Goal: Navigation & Orientation: Find specific page/section

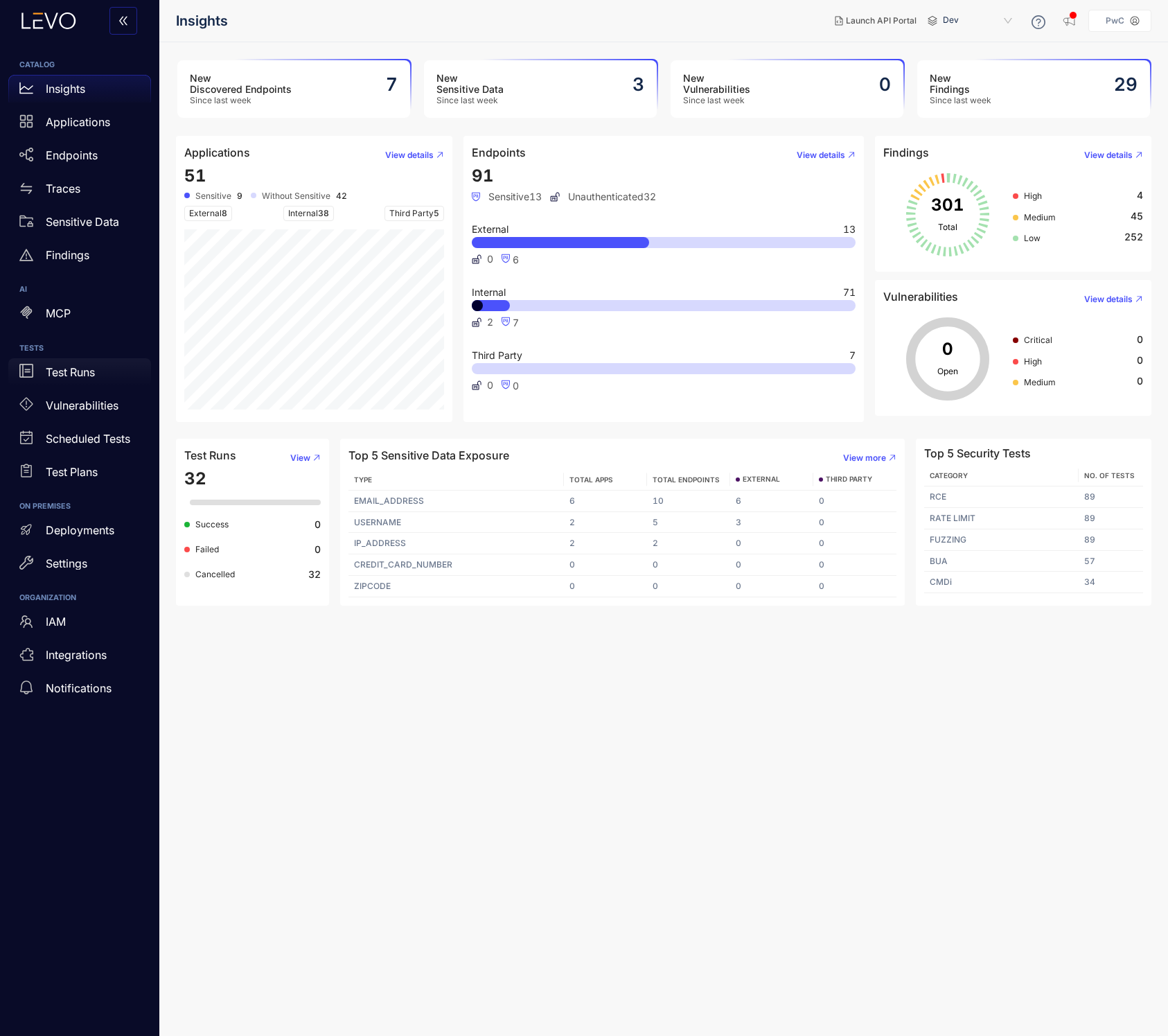
click at [86, 379] on div "Test Runs" at bounding box center [79, 372] width 143 height 28
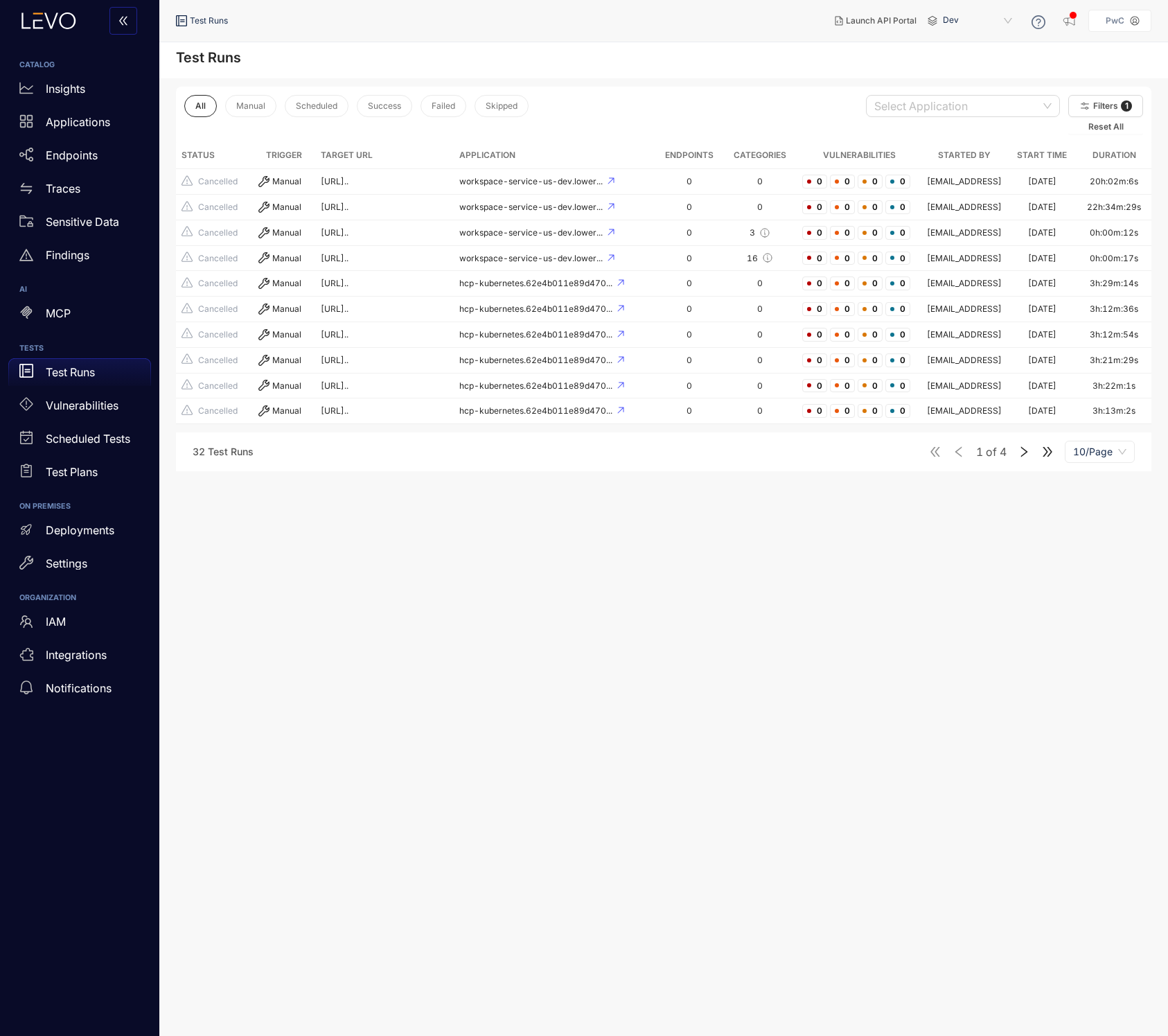
click at [1023, 458] on icon "right" at bounding box center [1023, 451] width 13 height 13
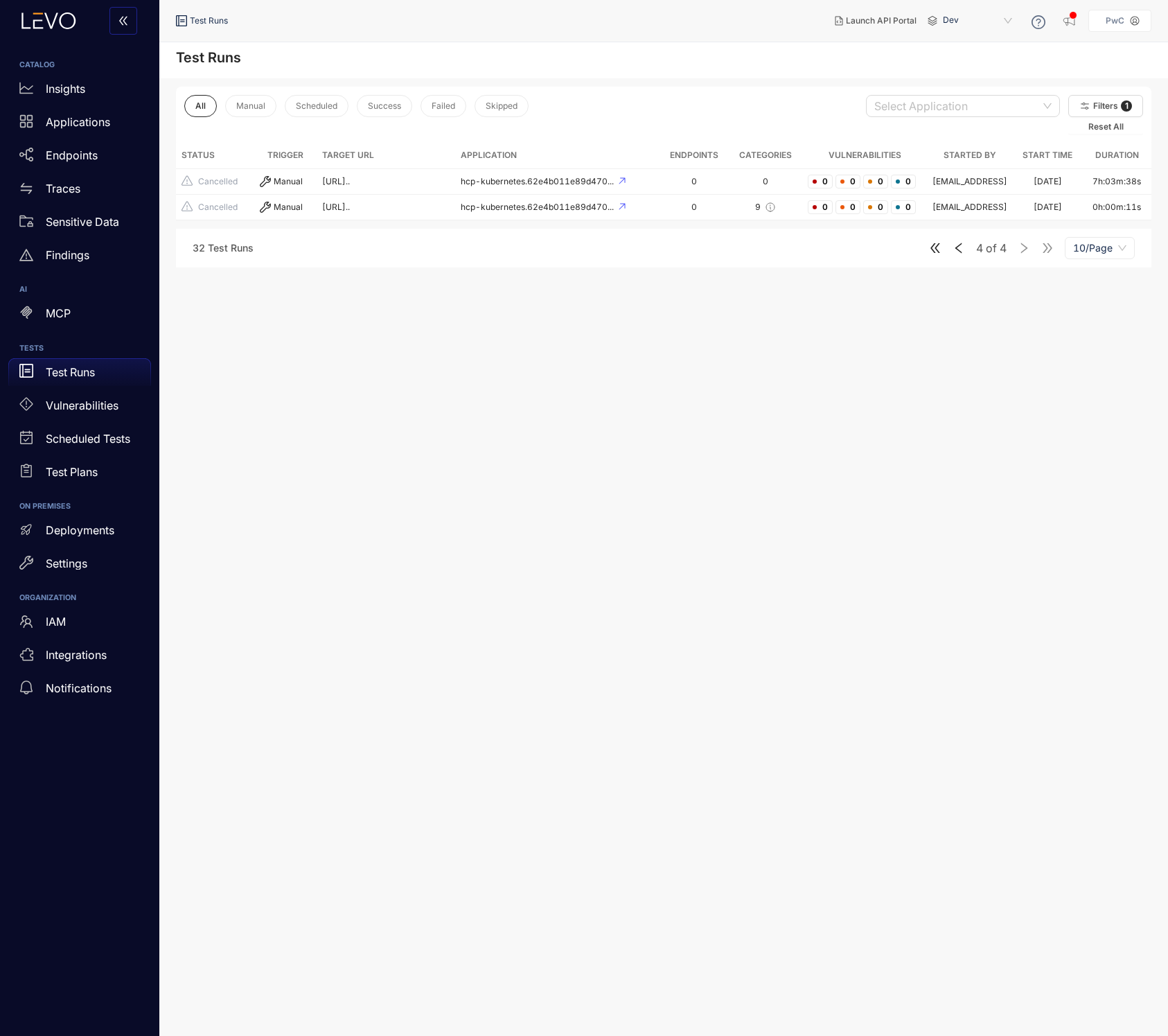
click at [929, 254] on icon "double-left" at bounding box center [935, 248] width 13 height 13
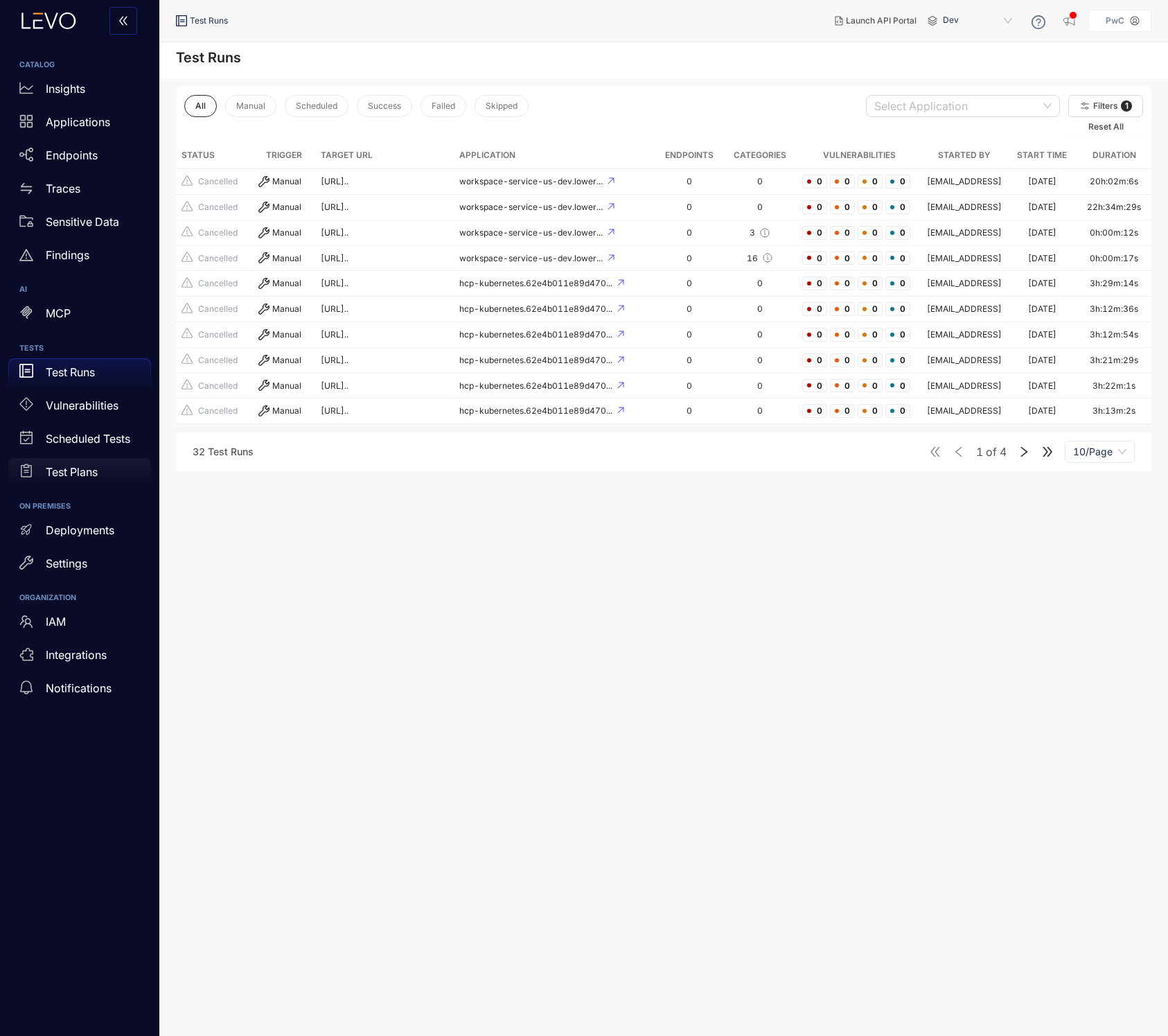
click at [91, 467] on p "Test Plans" at bounding box center [71, 472] width 52 height 13
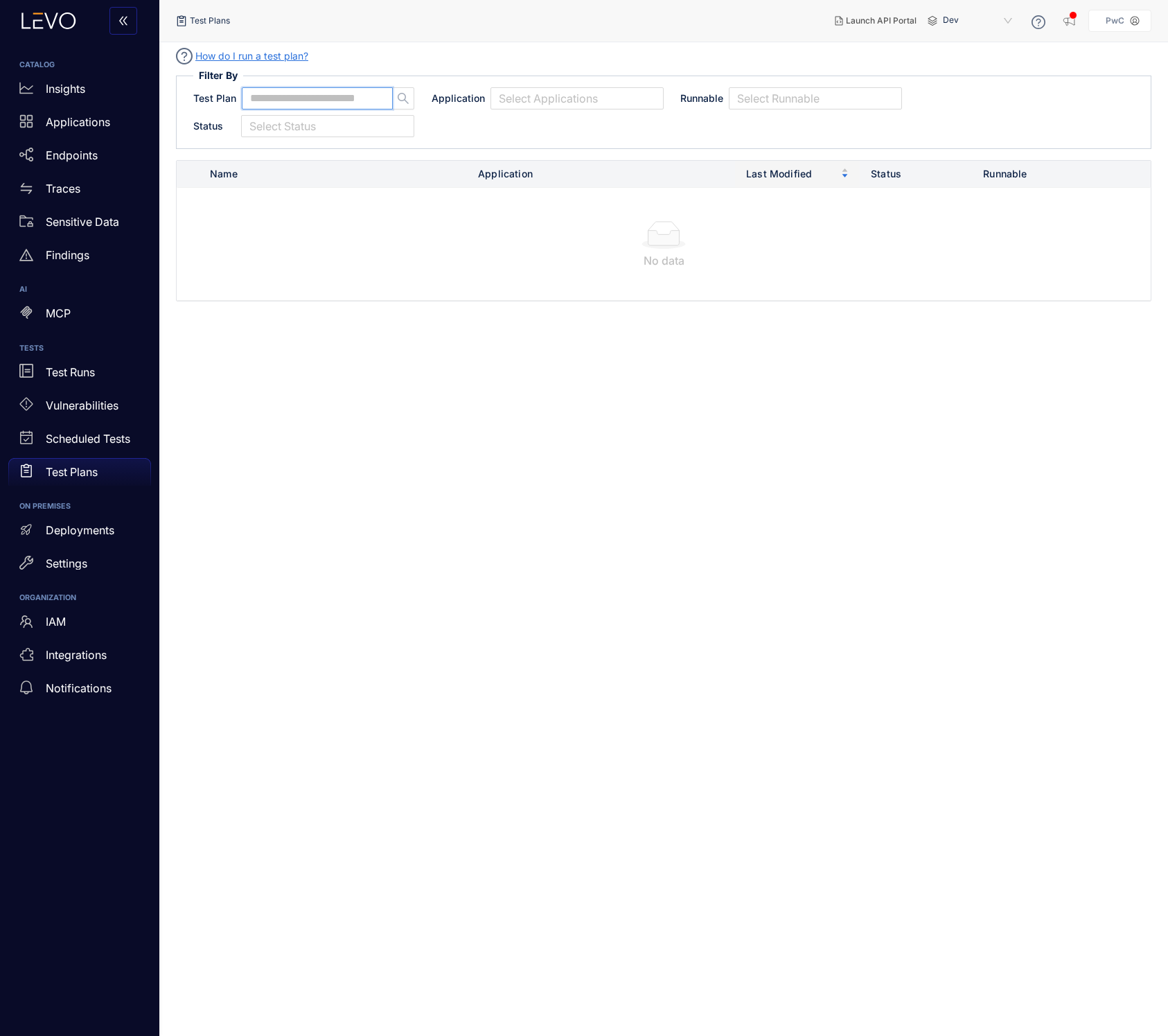
click at [340, 97] on input "text" at bounding box center [311, 98] width 122 height 13
type input "**********"
click at [555, 99] on input "search" at bounding box center [576, 98] width 156 height 21
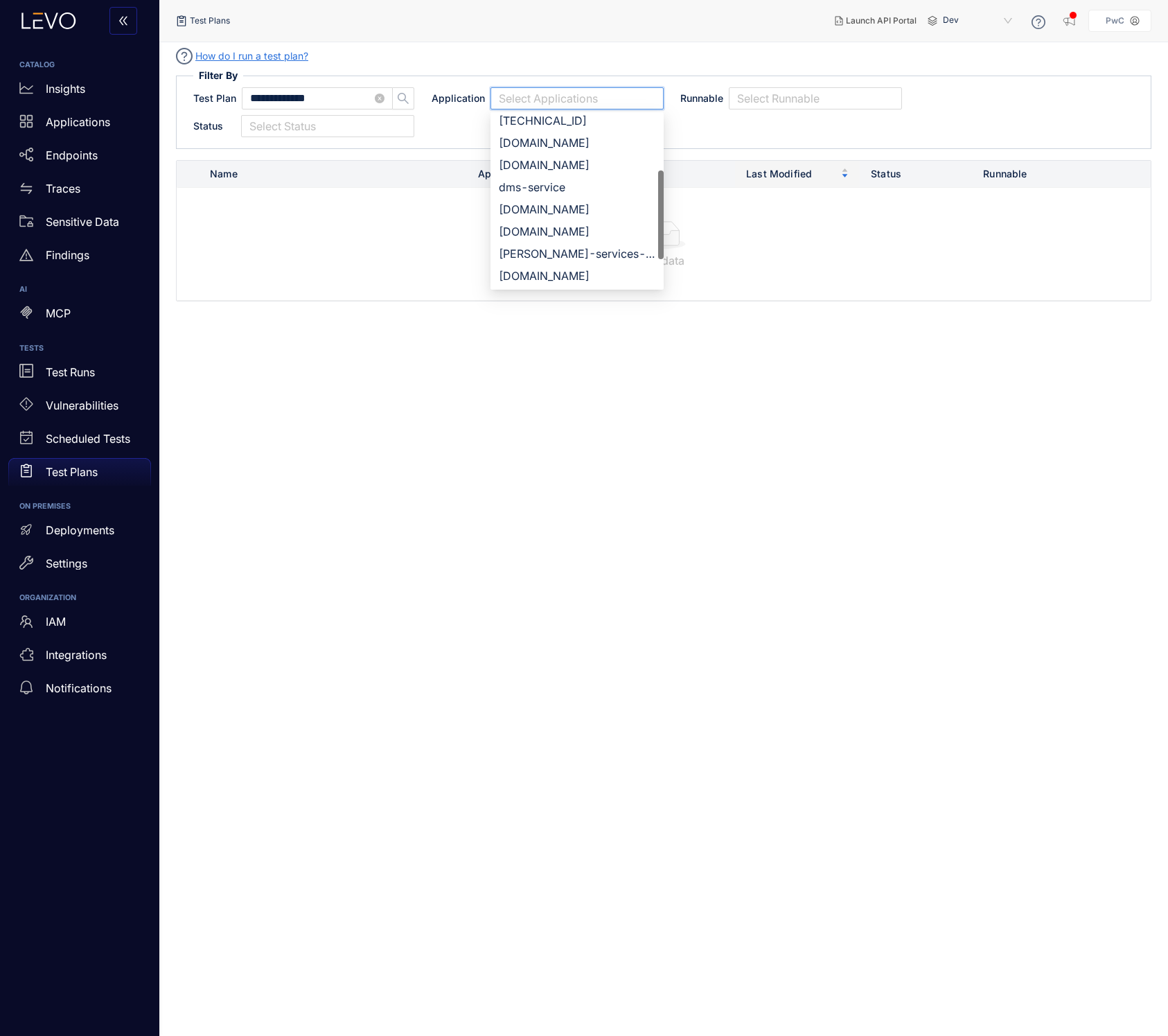
scroll to position [44, 0]
click at [556, 214] on div "[DOMAIN_NAME]" at bounding box center [576, 212] width 156 height 15
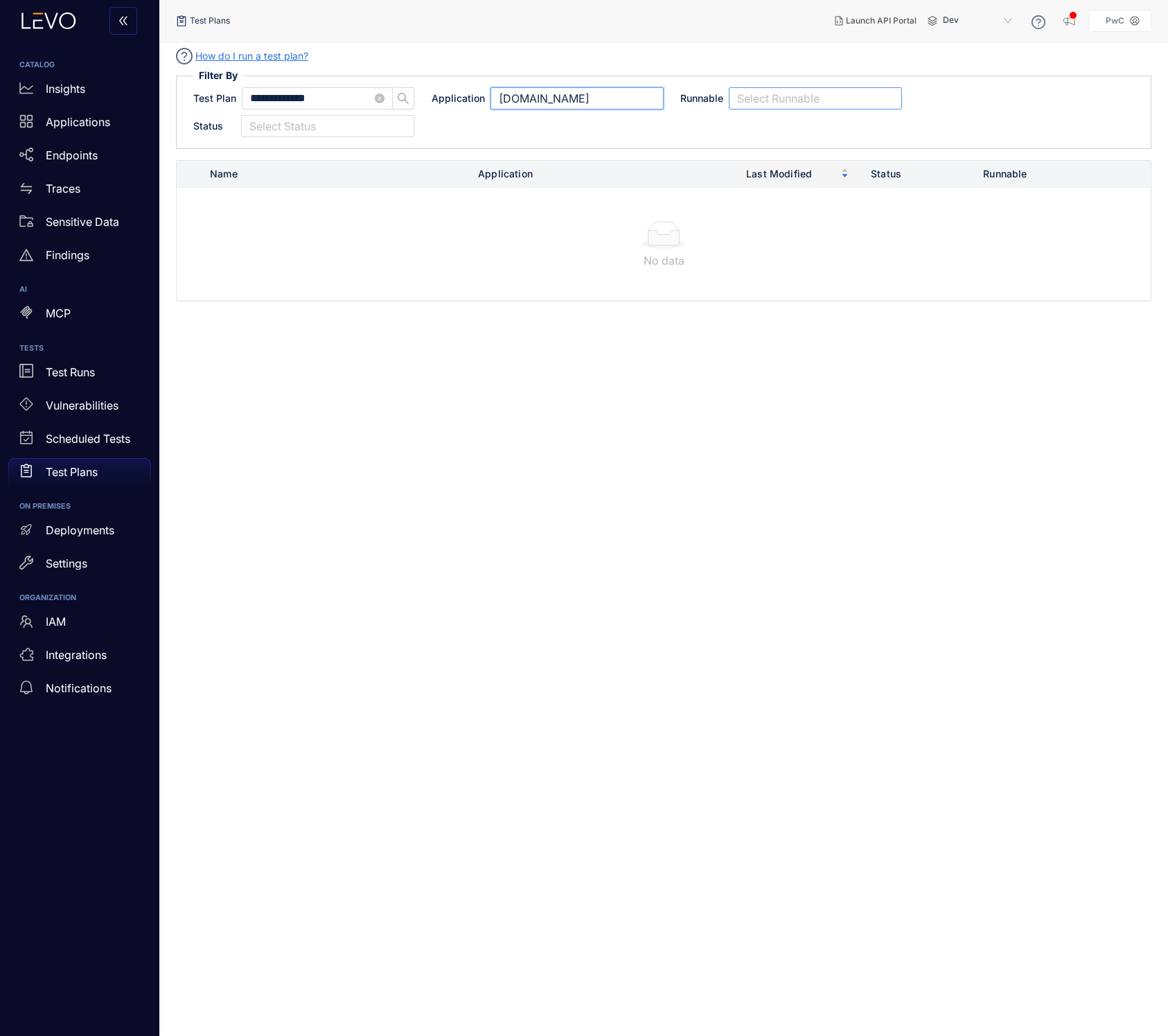
click at [748, 98] on div at bounding box center [808, 98] width 150 height 14
click at [751, 112] on div "Runnable" at bounding box center [815, 123] width 173 height 22
click at [751, 120] on div "Runnable" at bounding box center [810, 123] width 145 height 15
click at [764, 120] on div "Runnable" at bounding box center [815, 123] width 156 height 15
click at [578, 147] on div "**********" at bounding box center [663, 112] width 975 height 74
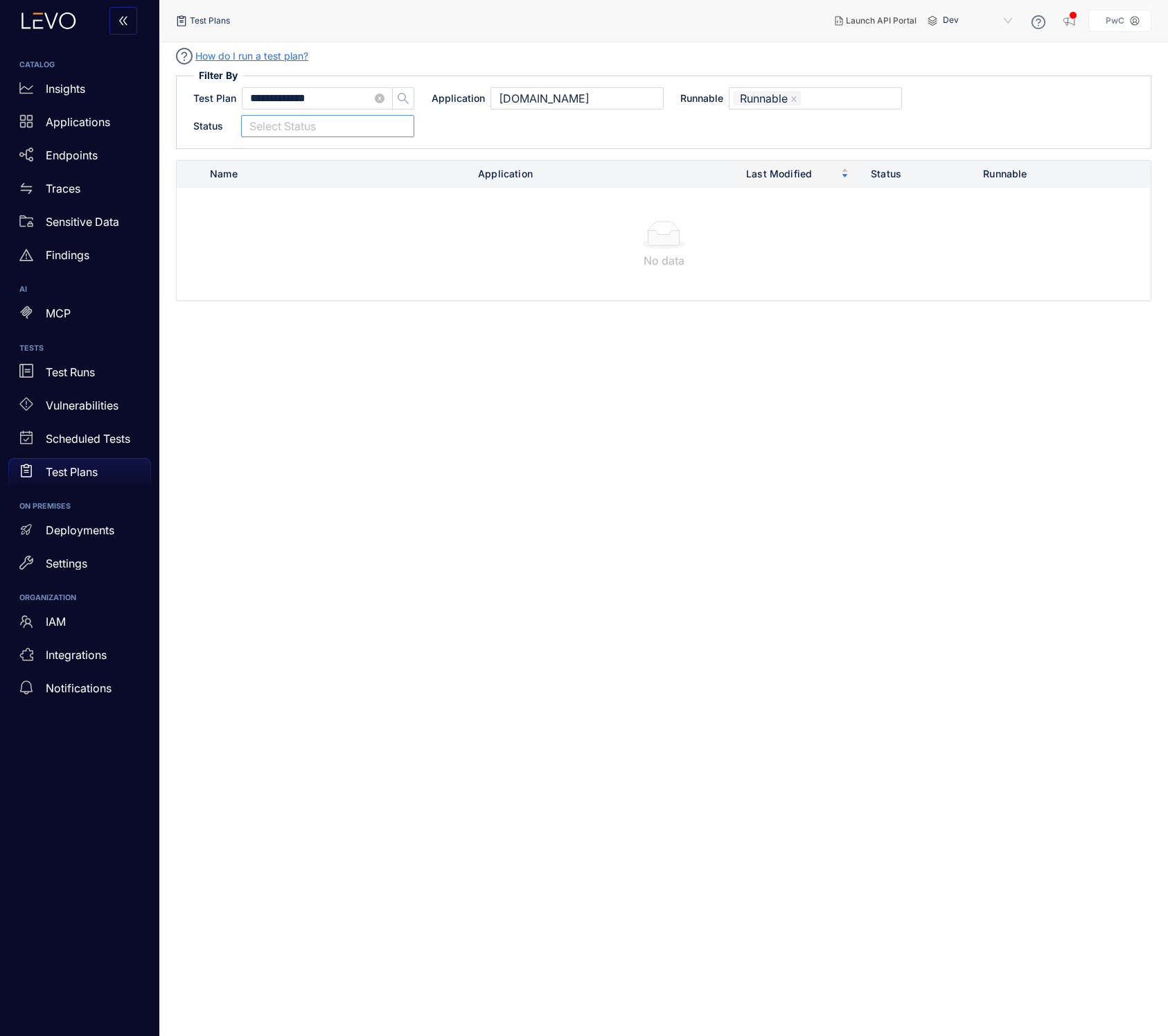
click at [327, 129] on div at bounding box center [320, 126] width 150 height 14
click at [548, 125] on div "**********" at bounding box center [663, 112] width 941 height 50
click at [262, 56] on link "How do I run a test plan?" at bounding box center [252, 56] width 113 height 15
click at [75, 123] on p "Applications" at bounding box center [78, 122] width 64 height 13
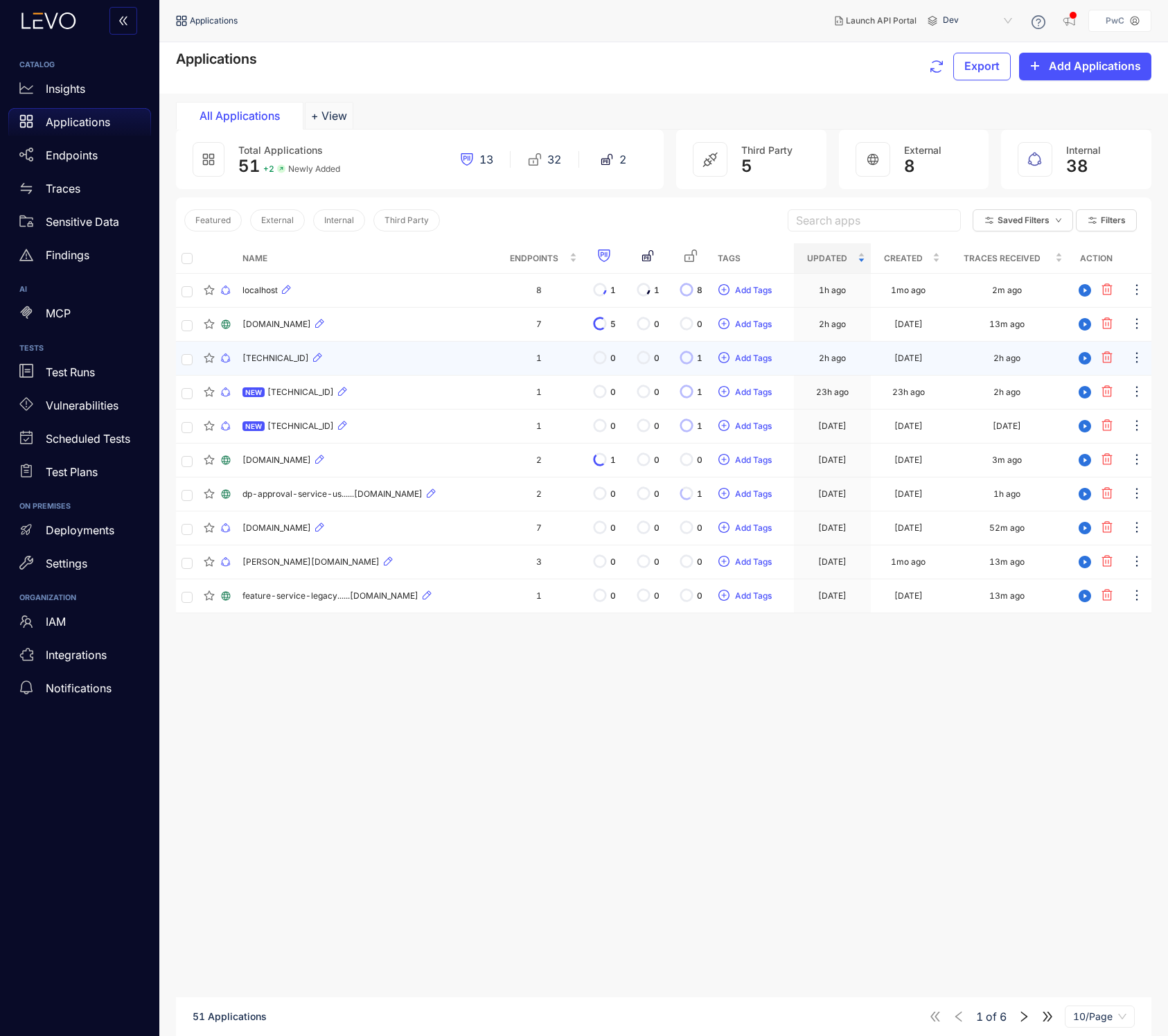
scroll to position [6, 0]
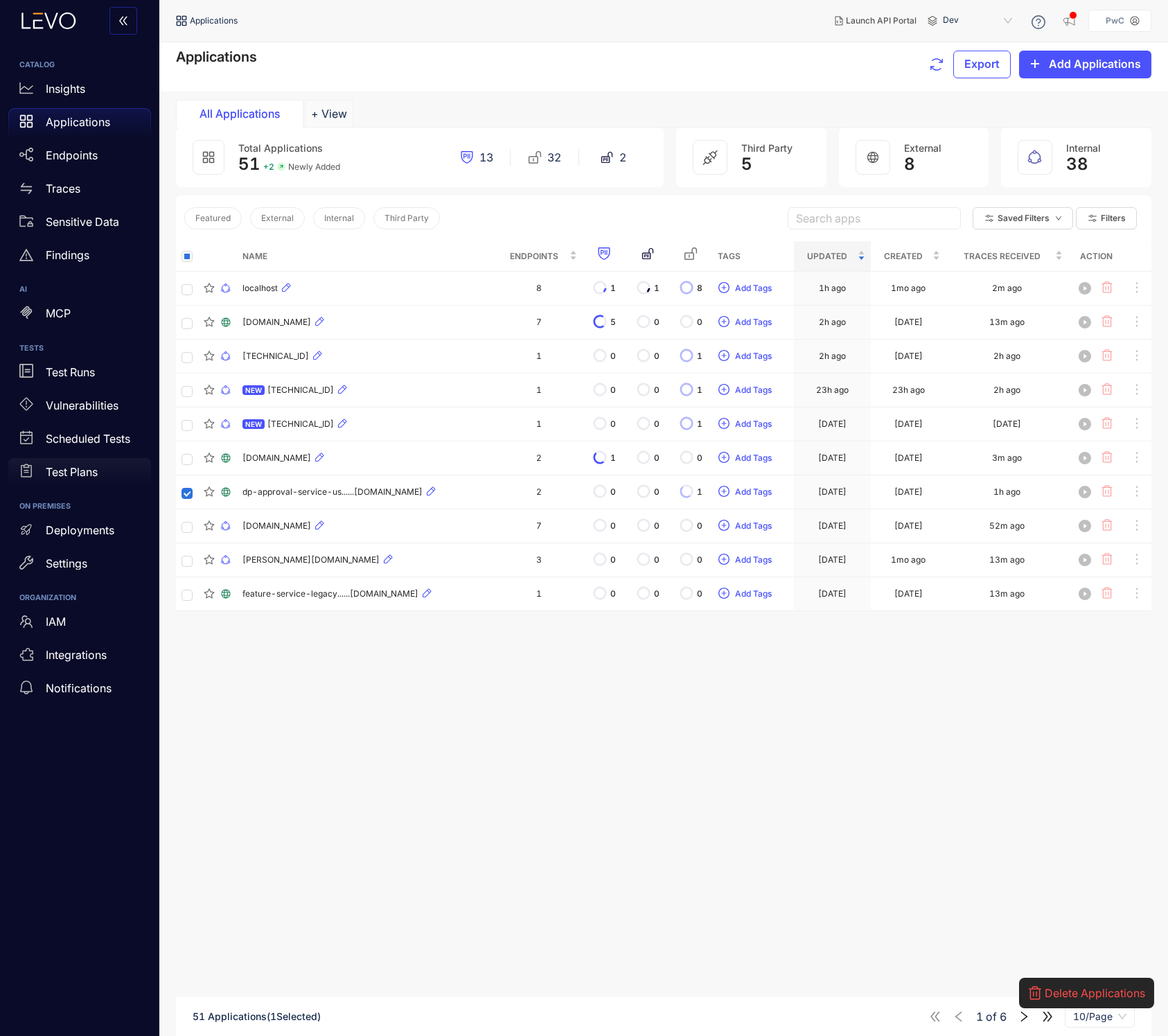
click at [76, 475] on p "Test Plans" at bounding box center [71, 472] width 52 height 13
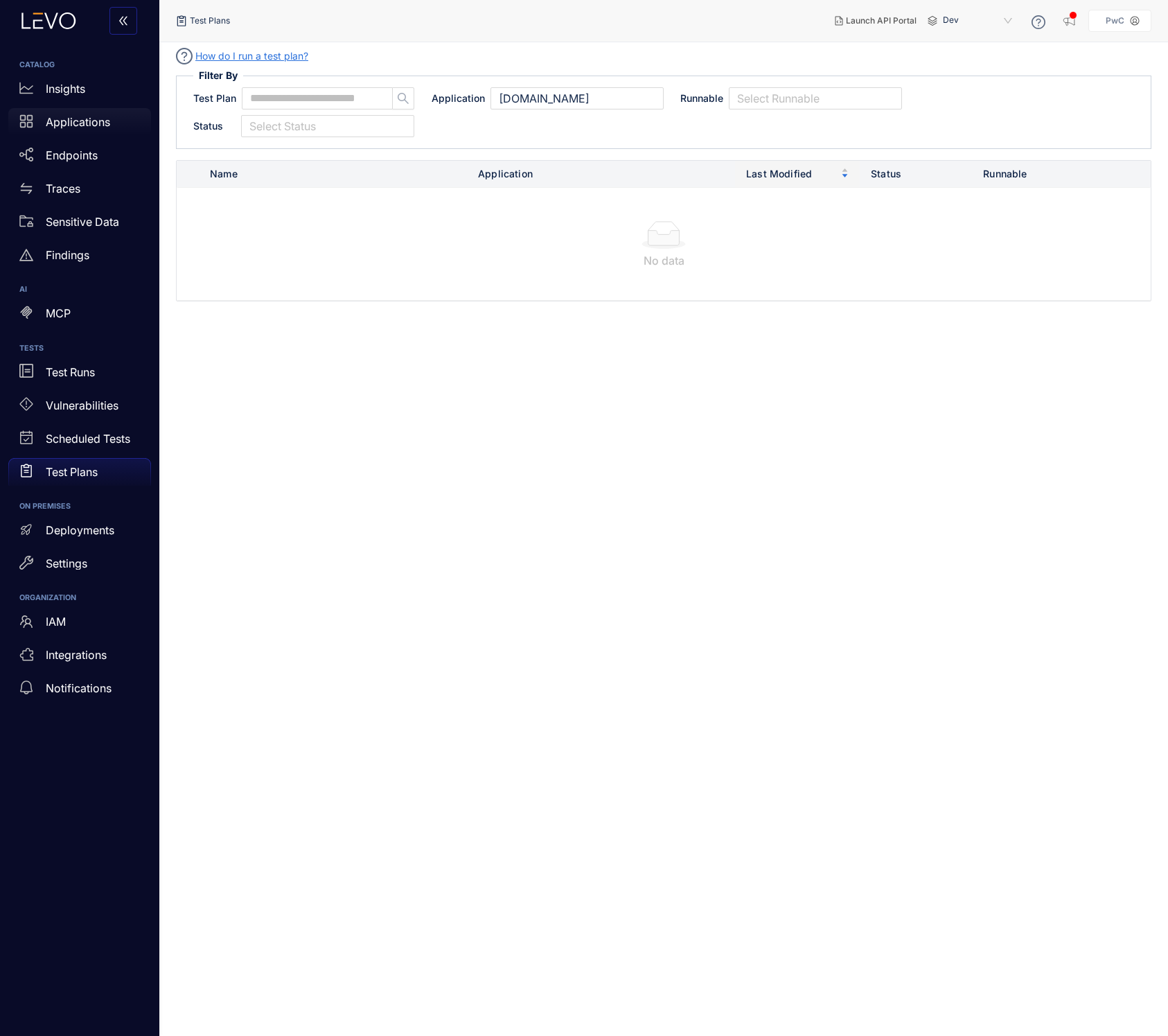
click at [110, 119] on div "Applications" at bounding box center [79, 122] width 143 height 28
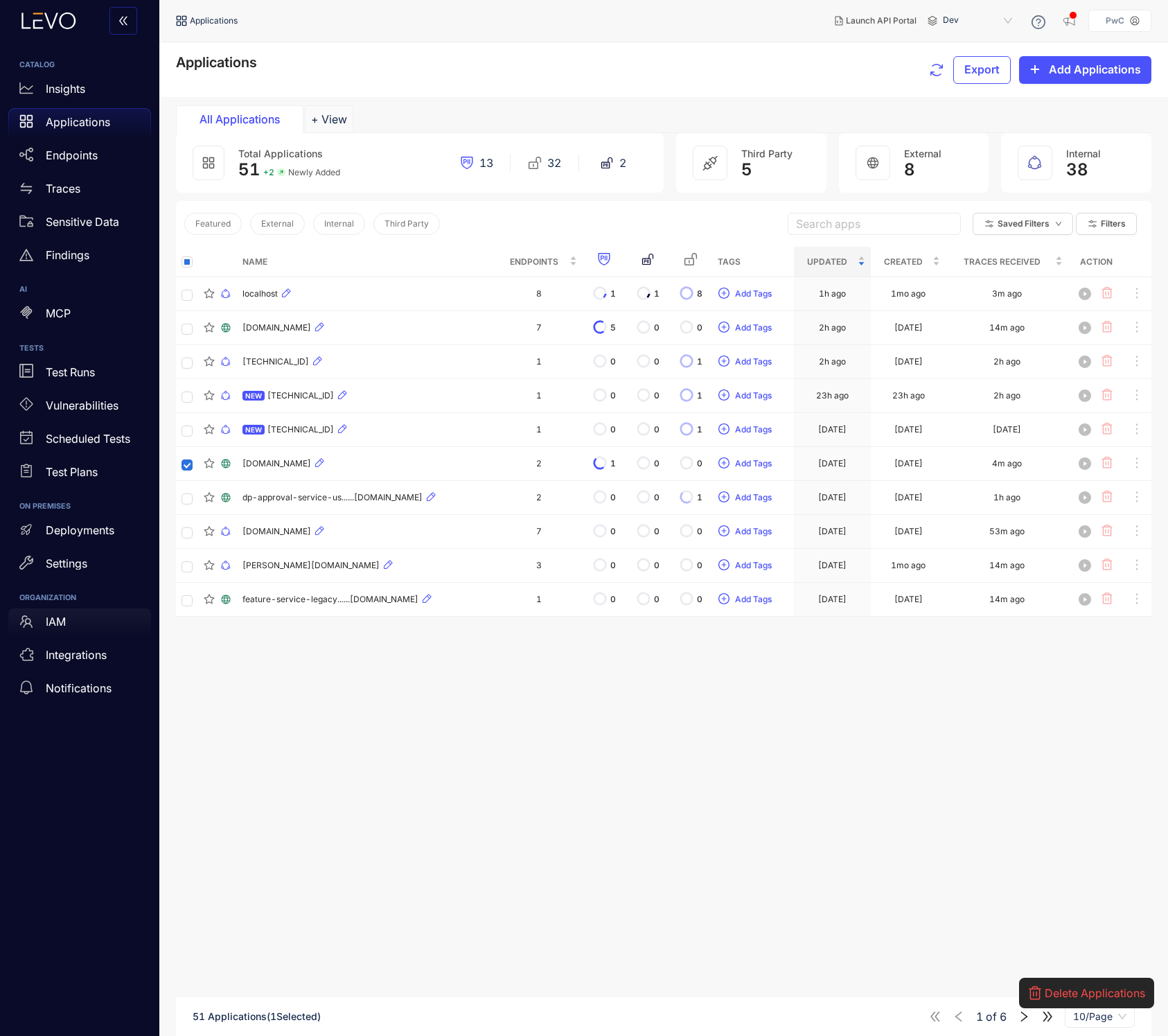
click at [34, 619] on div "IAM" at bounding box center [79, 622] width 143 height 28
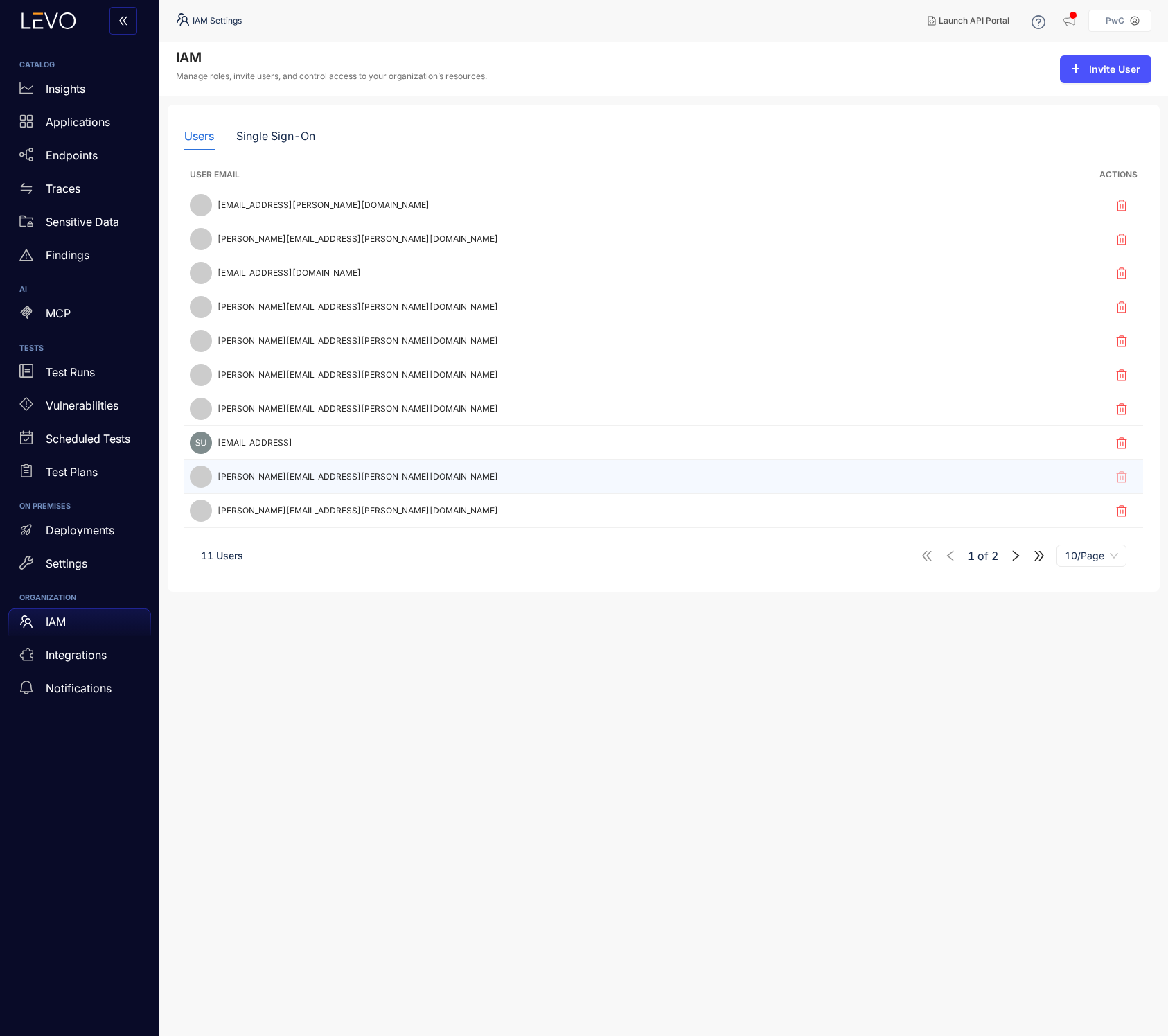
click at [282, 477] on span "[PERSON_NAME][EMAIL_ADDRESS][PERSON_NAME][DOMAIN_NAME]" at bounding box center [357, 476] width 281 height 9
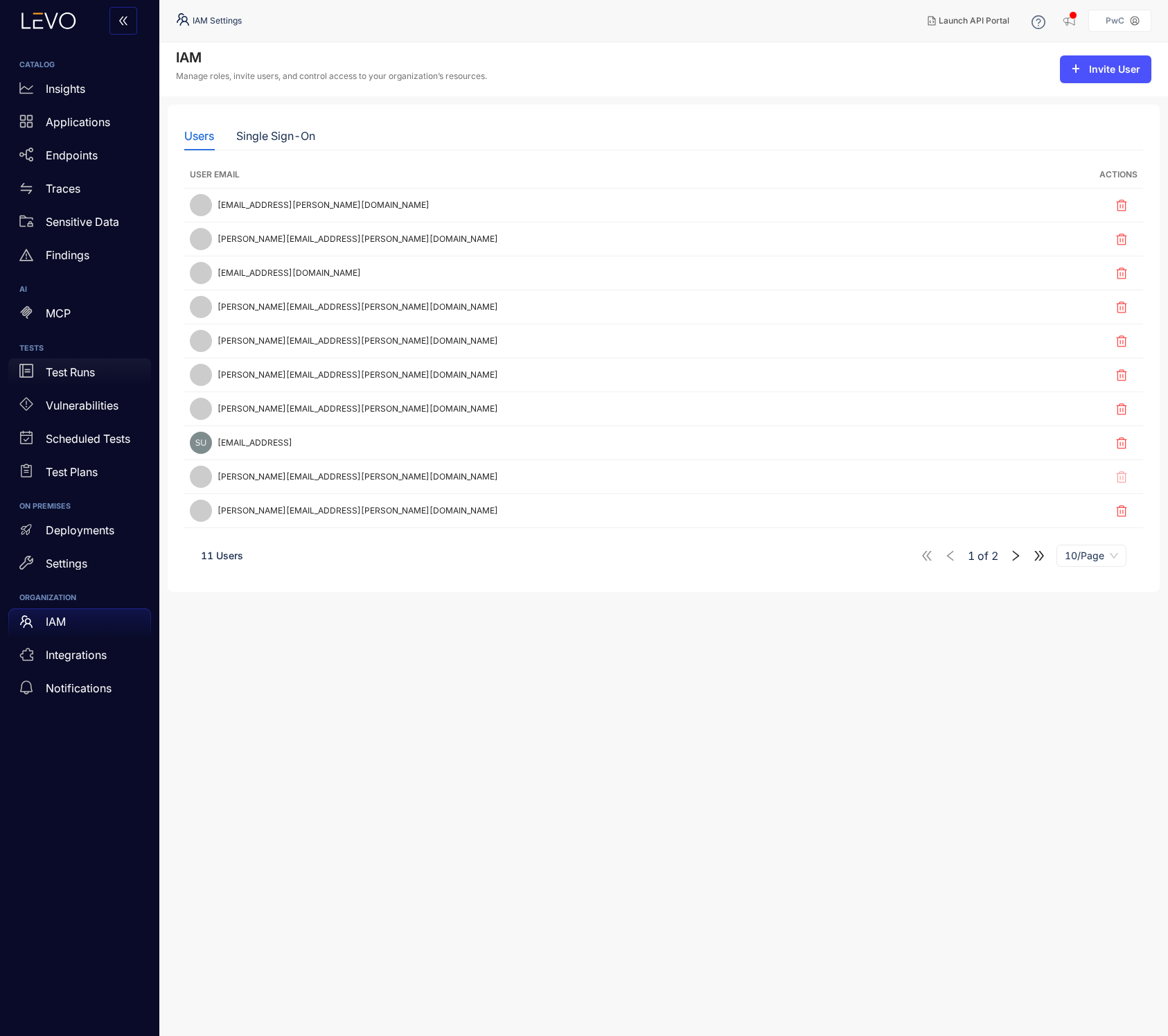
click at [102, 367] on div "Test Runs" at bounding box center [79, 372] width 143 height 28
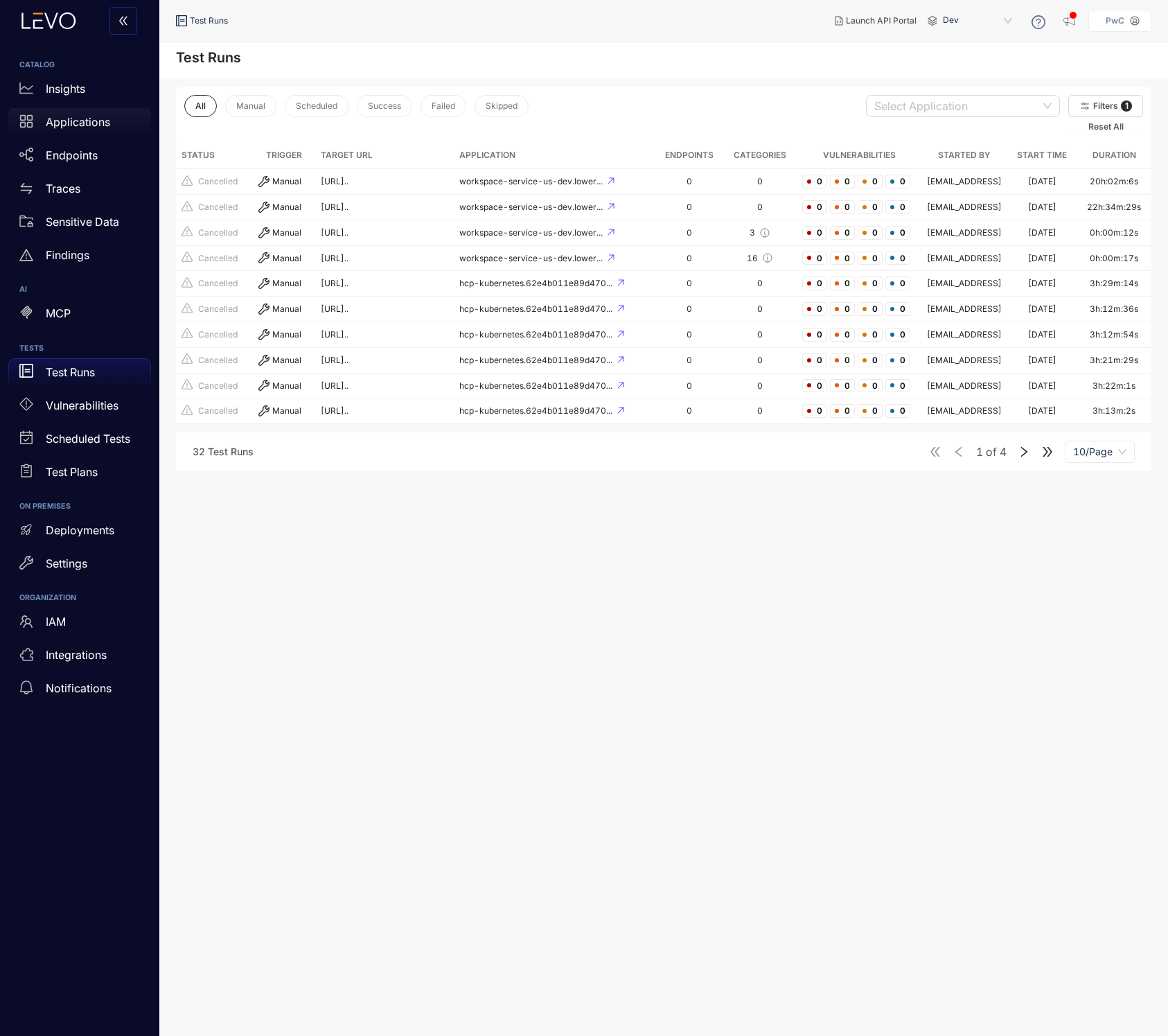
click at [69, 125] on p "Applications" at bounding box center [78, 122] width 64 height 13
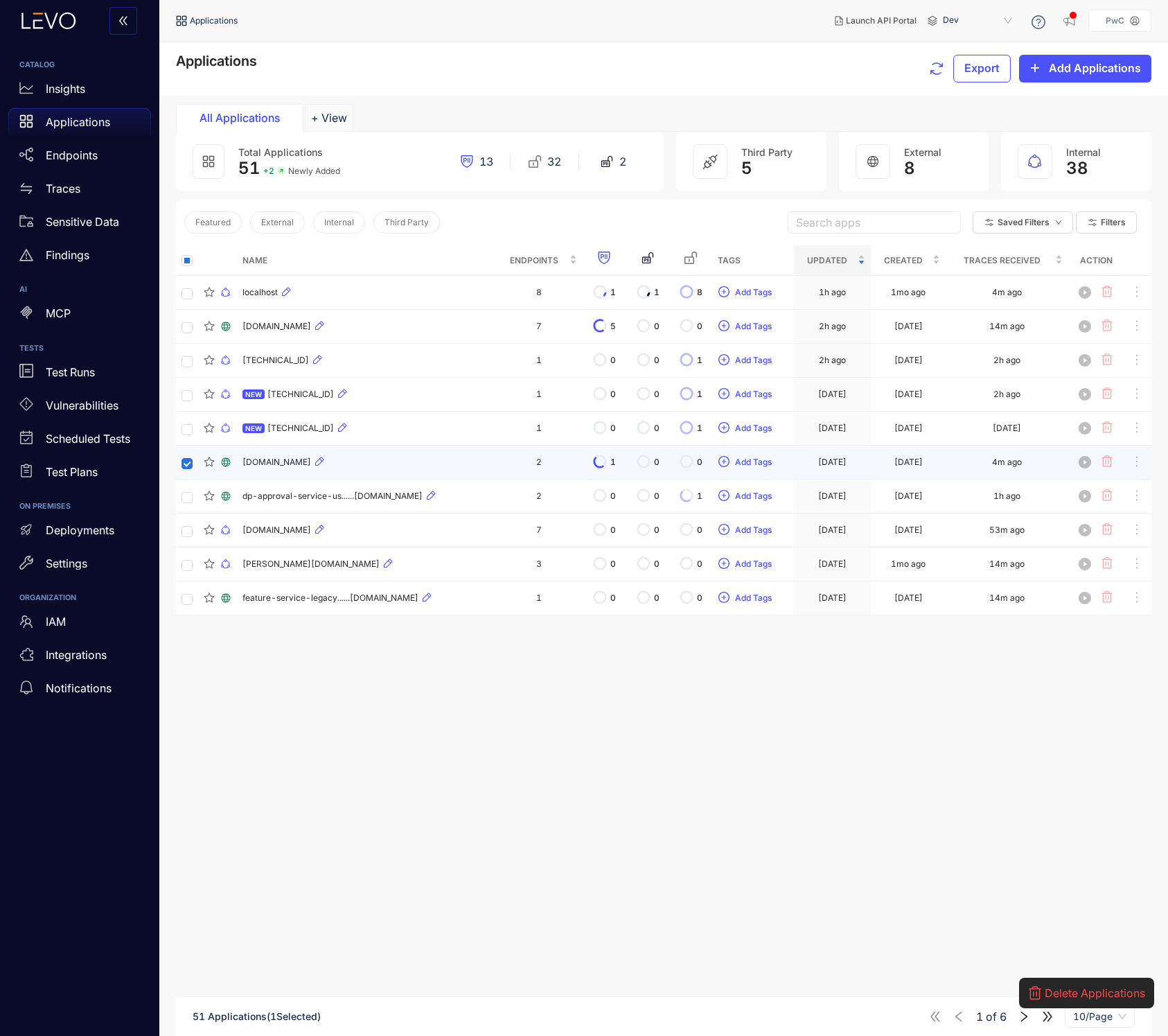
scroll to position [2, 0]
click at [1080, 461] on span at bounding box center [1085, 461] width 22 height 22
